Goal: Task Accomplishment & Management: Manage account settings

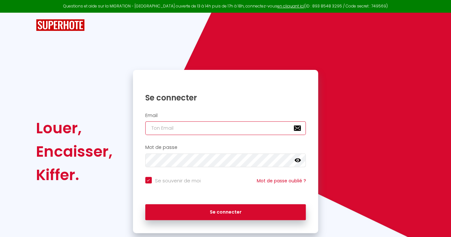
click at [165, 128] on input "email" at bounding box center [225, 128] width 161 height 14
type input "jo"
checkbox input "true"
type input "[PERSON_NAME]"
checkbox input "true"
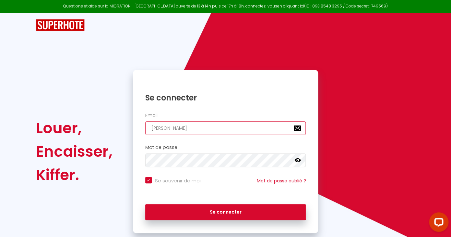
type input "[PERSON_NAME]"
checkbox input "true"
type input "jonat"
checkbox input "true"
type input "jonath"
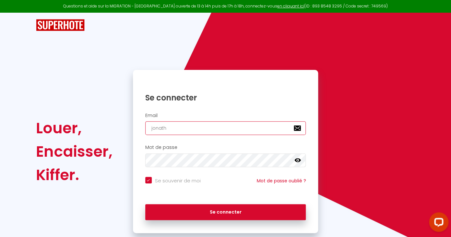
checkbox input "true"
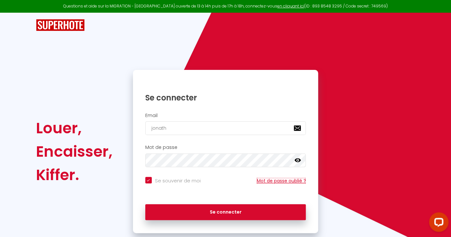
click at [267, 179] on link "Mot de passe oublié ?" at bounding box center [281, 180] width 49 height 6
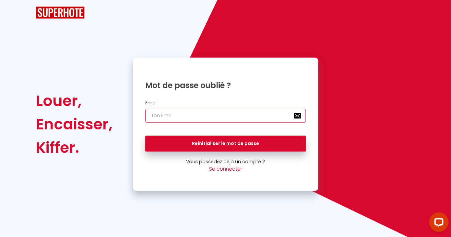
click at [171, 114] on input "email" at bounding box center [225, 116] width 161 height 14
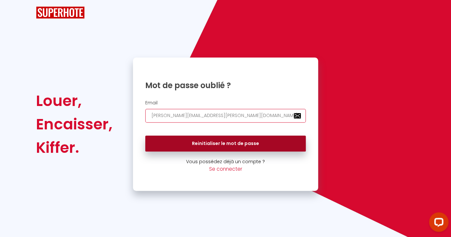
type input "[PERSON_NAME][EMAIL_ADDRESS][PERSON_NAME][DOMAIN_NAME]"
click at [231, 143] on button "Reinitialiser le mot de passe" at bounding box center [225, 143] width 161 height 16
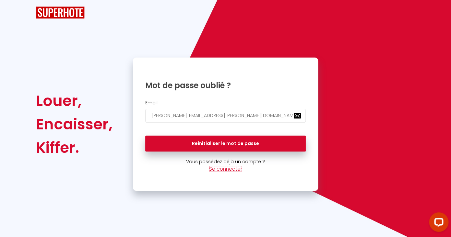
click at [228, 169] on link "Se connecter" at bounding box center [225, 168] width 33 height 7
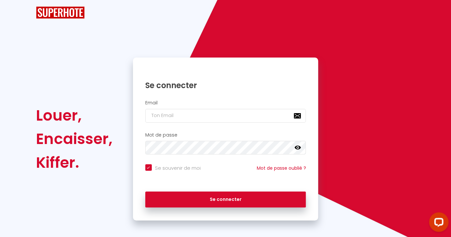
checkbox input "true"
